Goal: Information Seeking & Learning: Learn about a topic

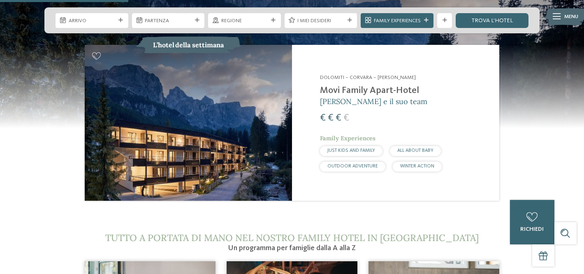
scroll to position [740, 0]
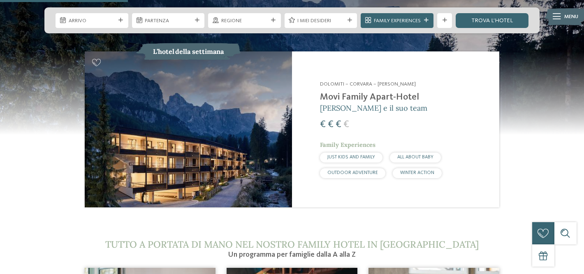
click at [343, 92] on h2 "Movi Family Apart-Hotel" at bounding box center [405, 97] width 170 height 11
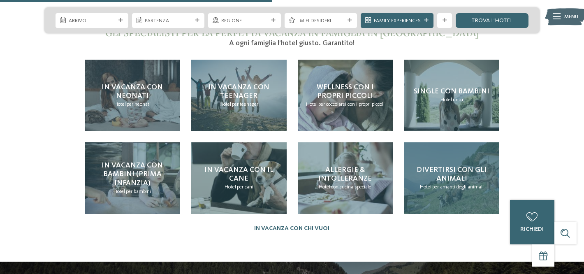
scroll to position [1573, 0]
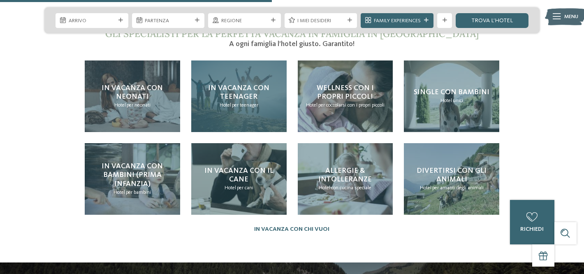
click at [253, 84] on span "In vacanza con teenager" at bounding box center [238, 92] width 61 height 16
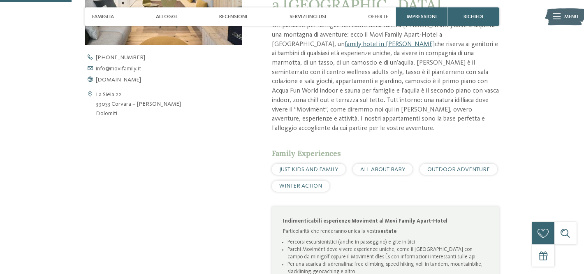
scroll to position [367, 0]
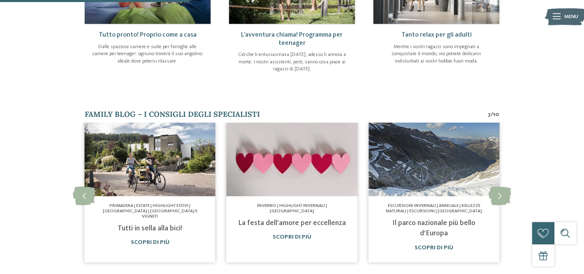
scroll to position [406, 0]
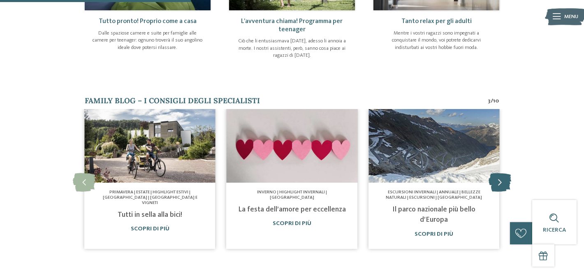
click at [501, 173] on icon at bounding box center [500, 182] width 23 height 19
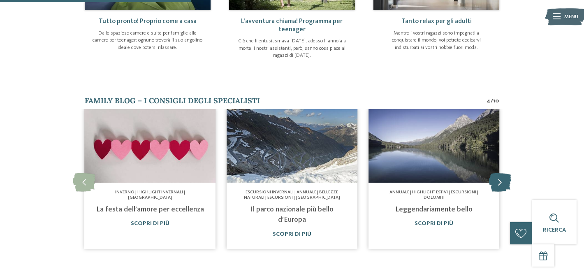
click at [501, 173] on icon at bounding box center [500, 182] width 23 height 19
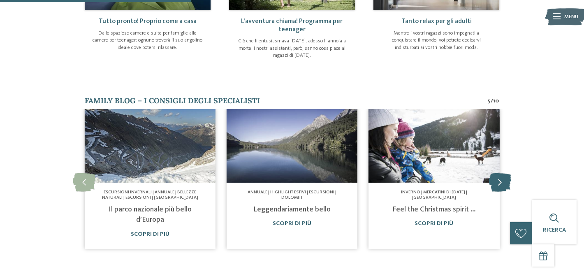
click at [501, 173] on icon at bounding box center [500, 182] width 23 height 19
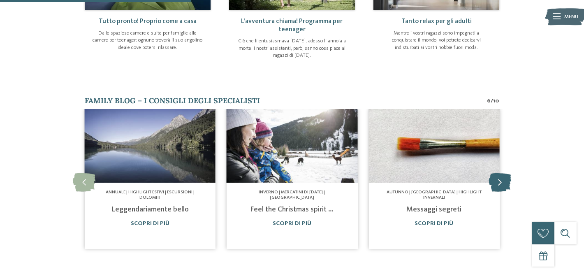
click at [501, 173] on icon at bounding box center [500, 182] width 23 height 19
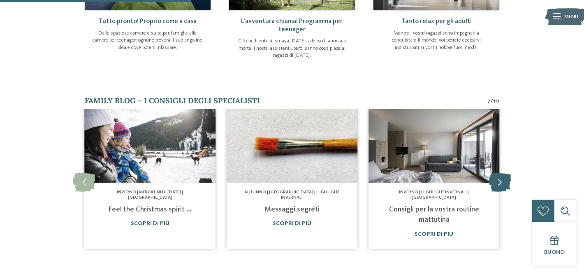
click at [501, 173] on icon at bounding box center [500, 182] width 23 height 19
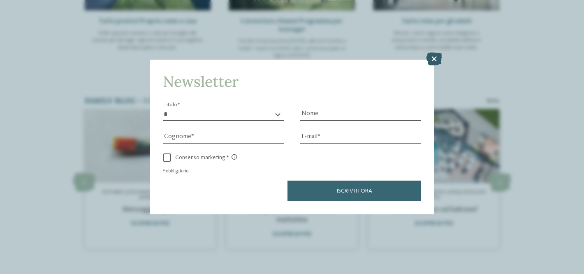
click at [436, 57] on icon at bounding box center [434, 59] width 16 height 13
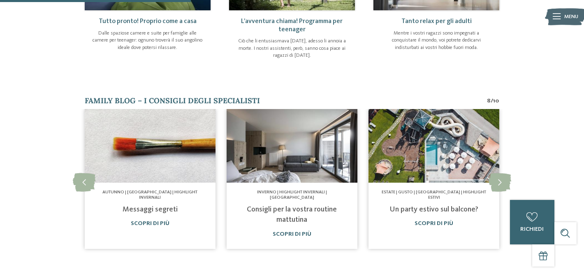
click at [442, 166] on img at bounding box center [434, 146] width 131 height 74
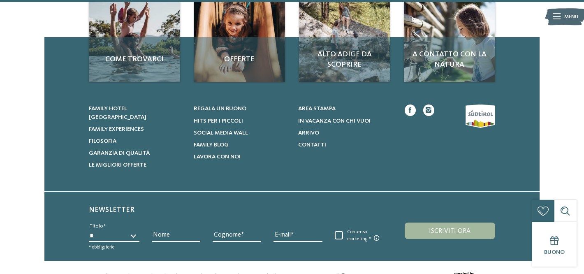
scroll to position [1117, 0]
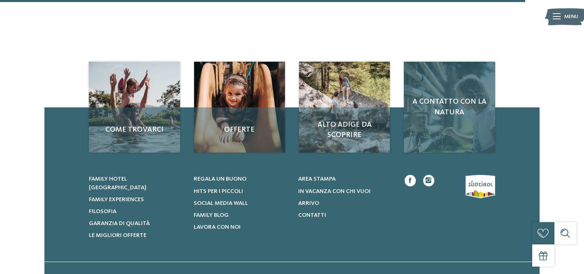
click at [443, 97] on span "A contatto con la natura" at bounding box center [449, 107] width 77 height 21
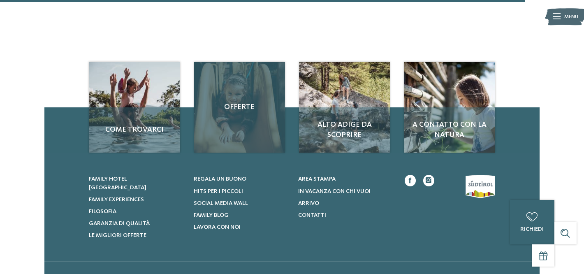
click at [245, 102] on span "Offerte" at bounding box center [240, 107] width 77 height 10
